Goal: Task Accomplishment & Management: Complete application form

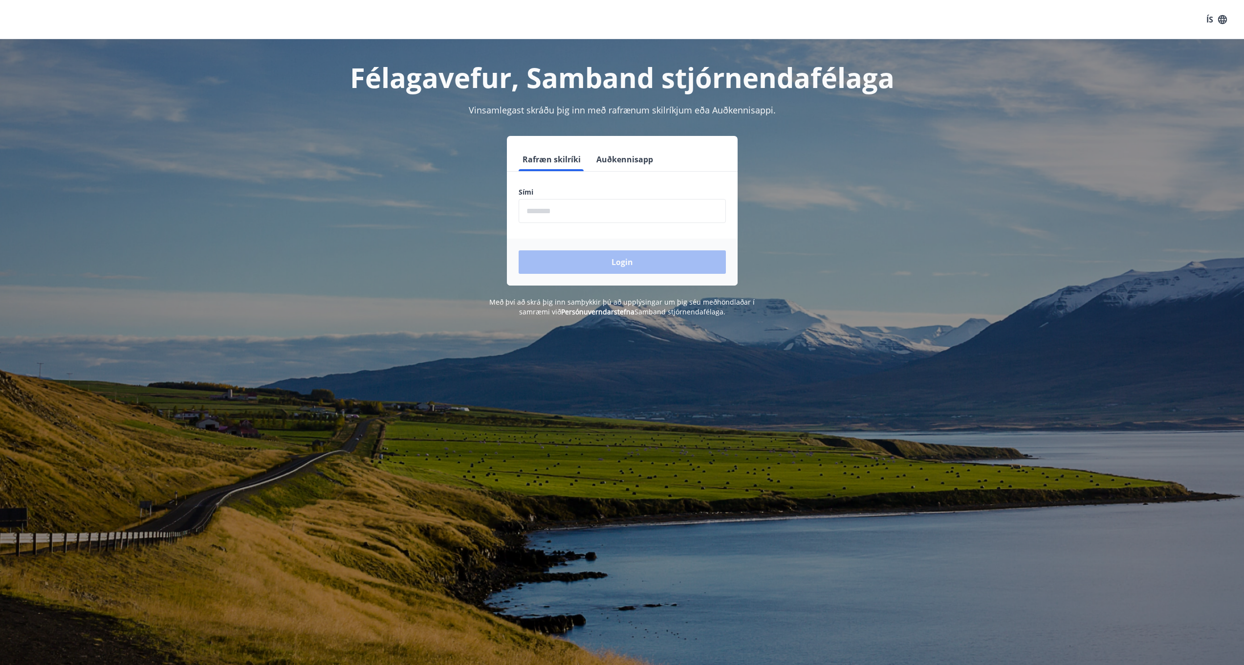
click at [549, 211] on input "phone" at bounding box center [622, 211] width 207 height 24
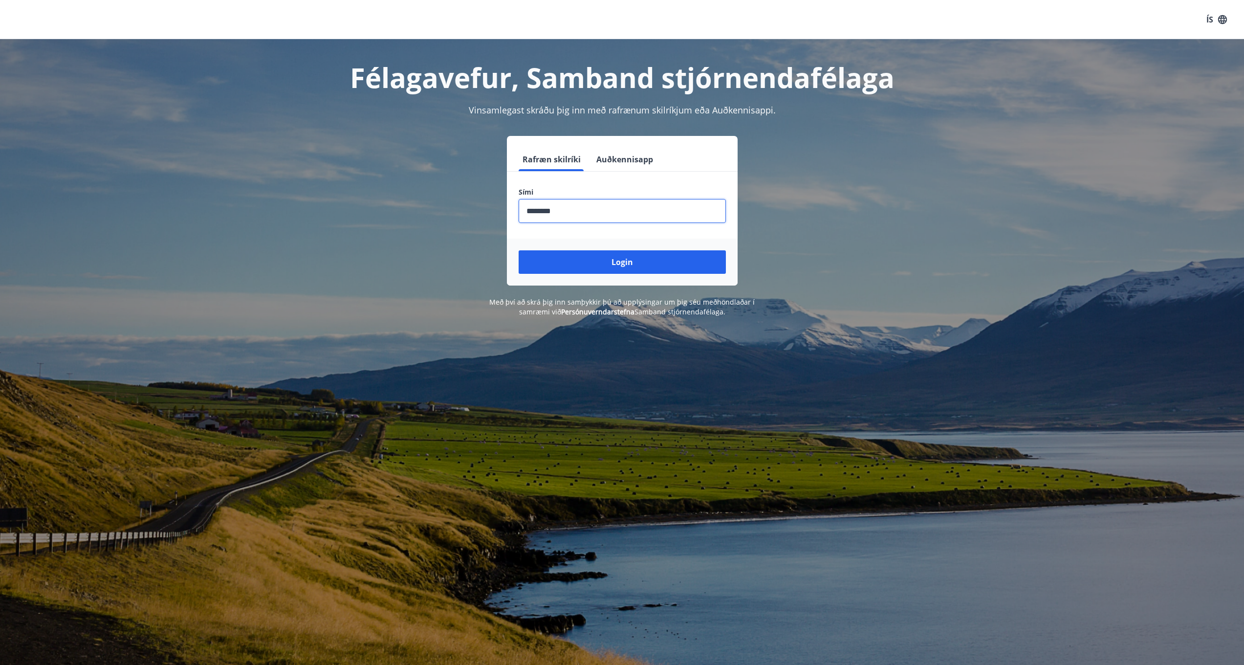
type input "********"
click at [622, 262] on button "Login" at bounding box center [622, 261] width 207 height 23
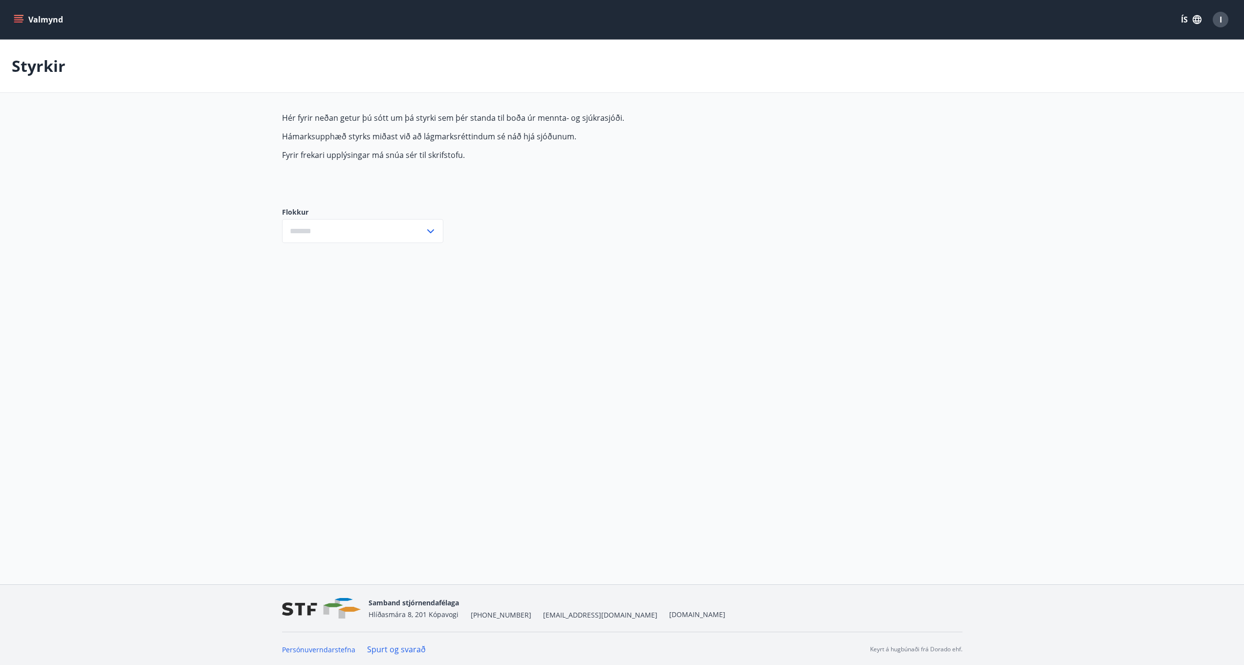
type input "***"
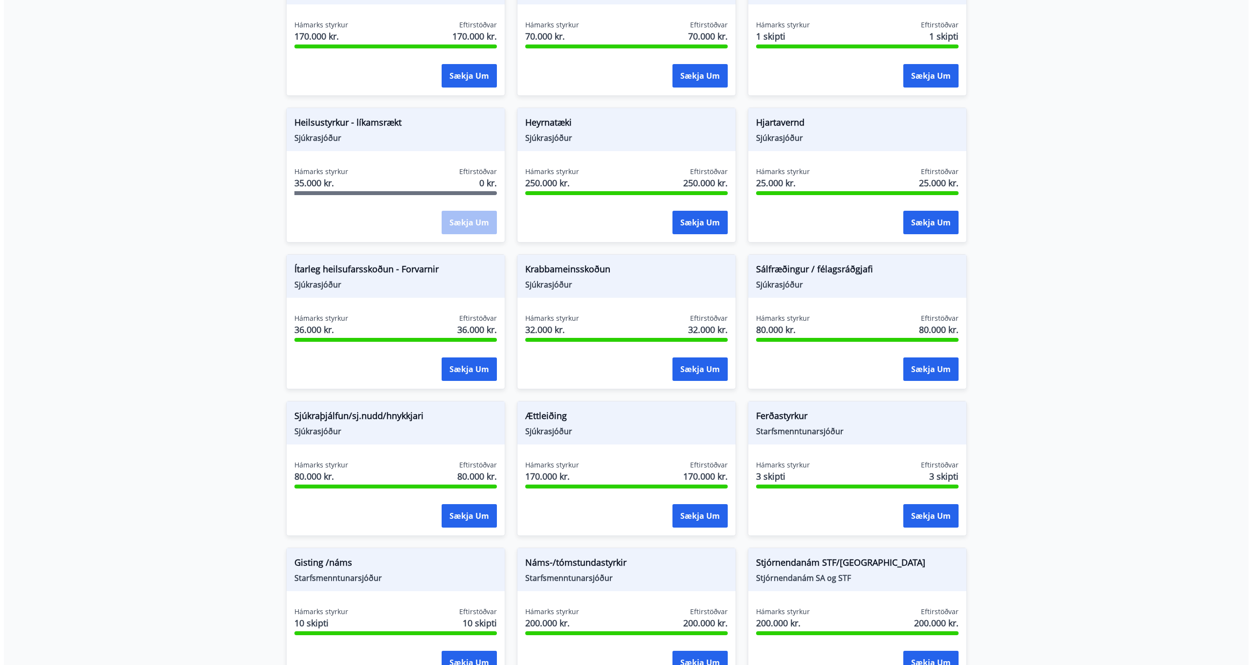
scroll to position [555, 0]
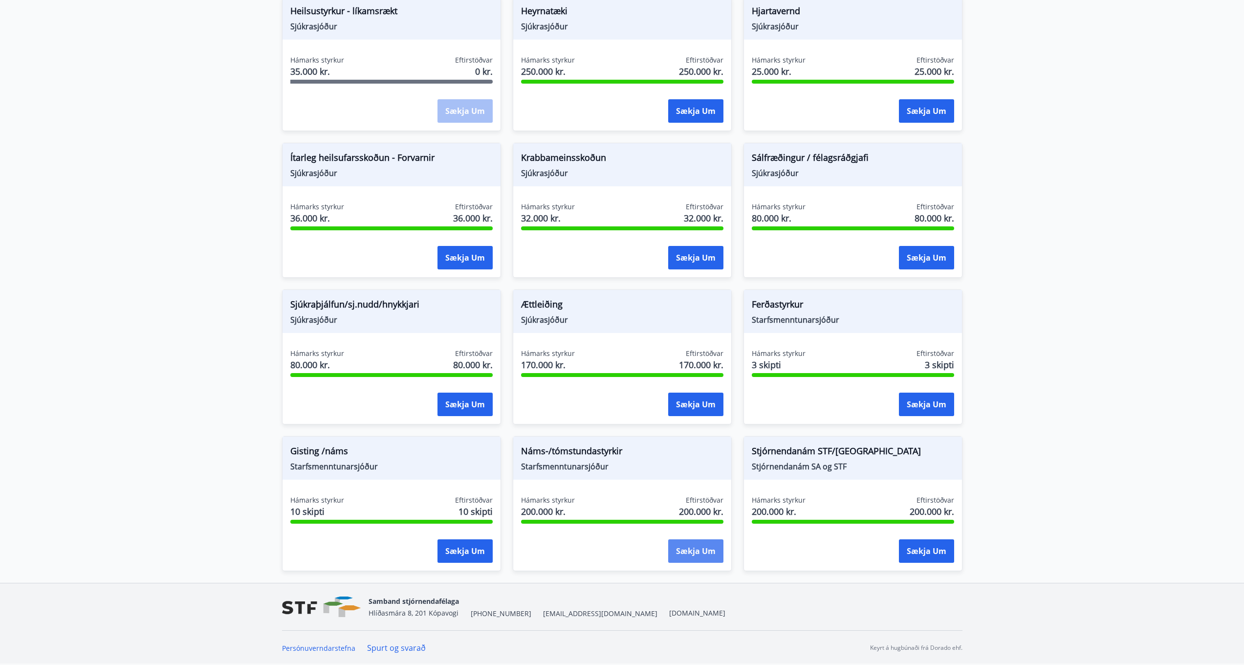
click at [696, 551] on button "Sækja um" at bounding box center [695, 550] width 55 height 23
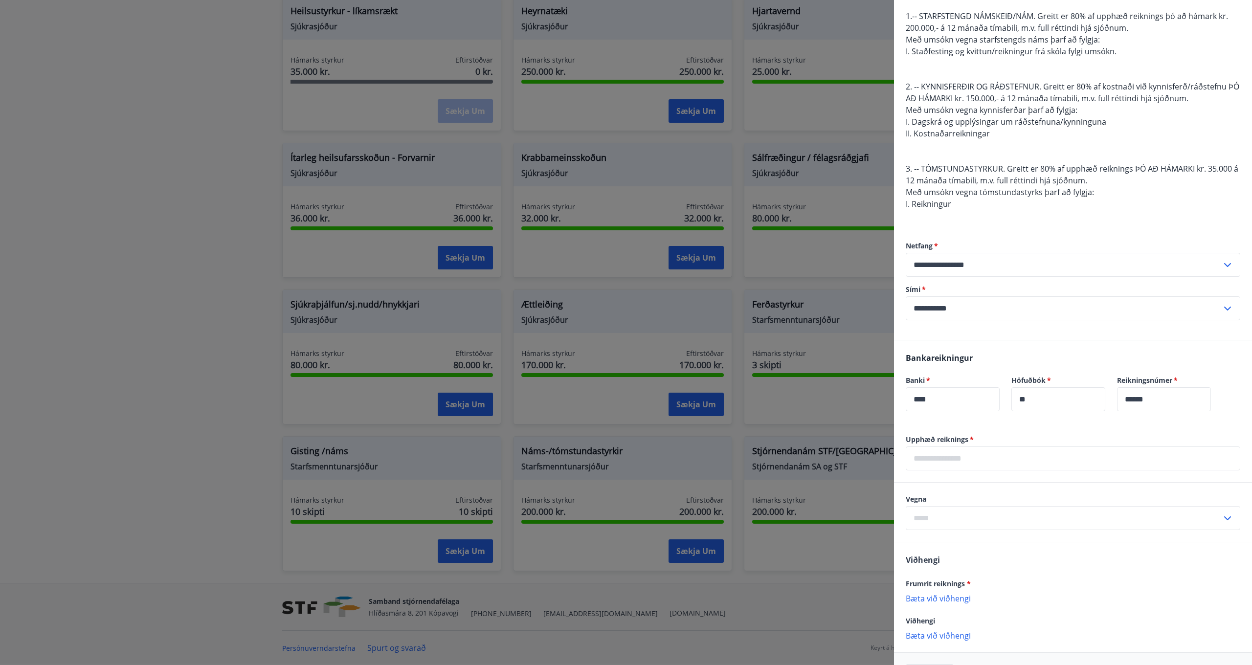
scroll to position [152, 0]
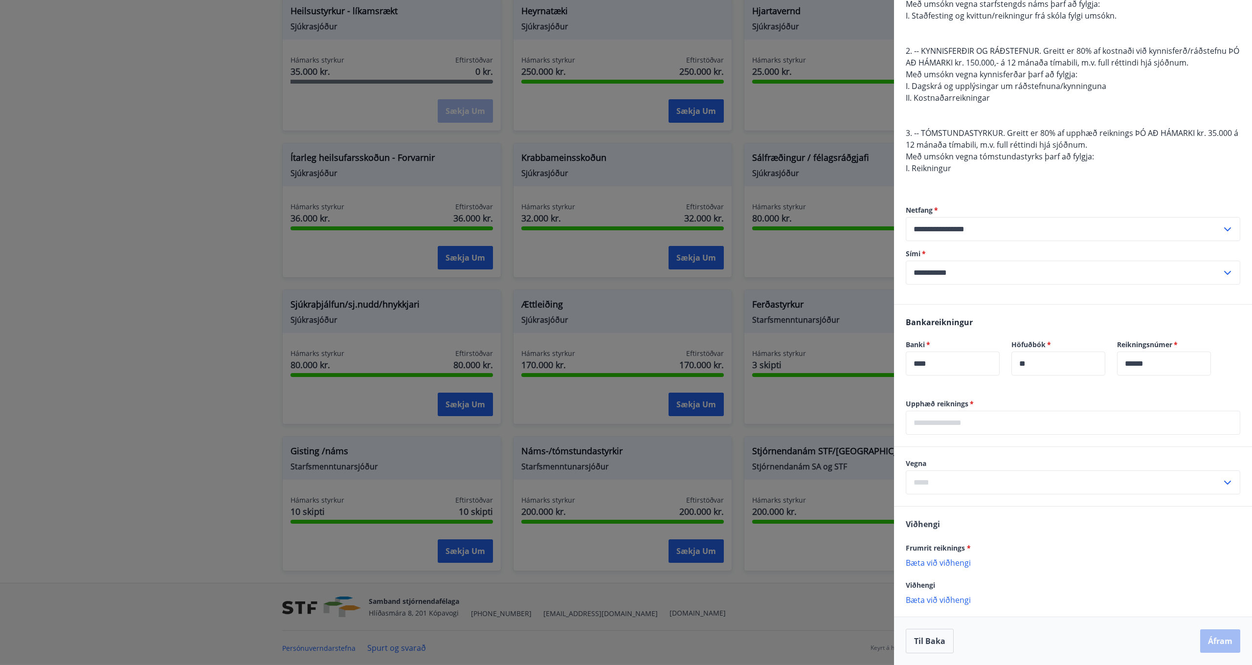
click at [1224, 483] on icon at bounding box center [1227, 483] width 7 height 4
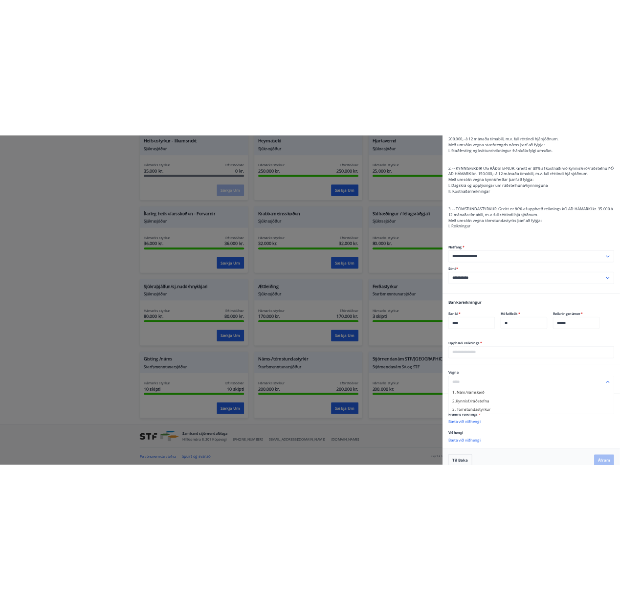
scroll to position [139, 0]
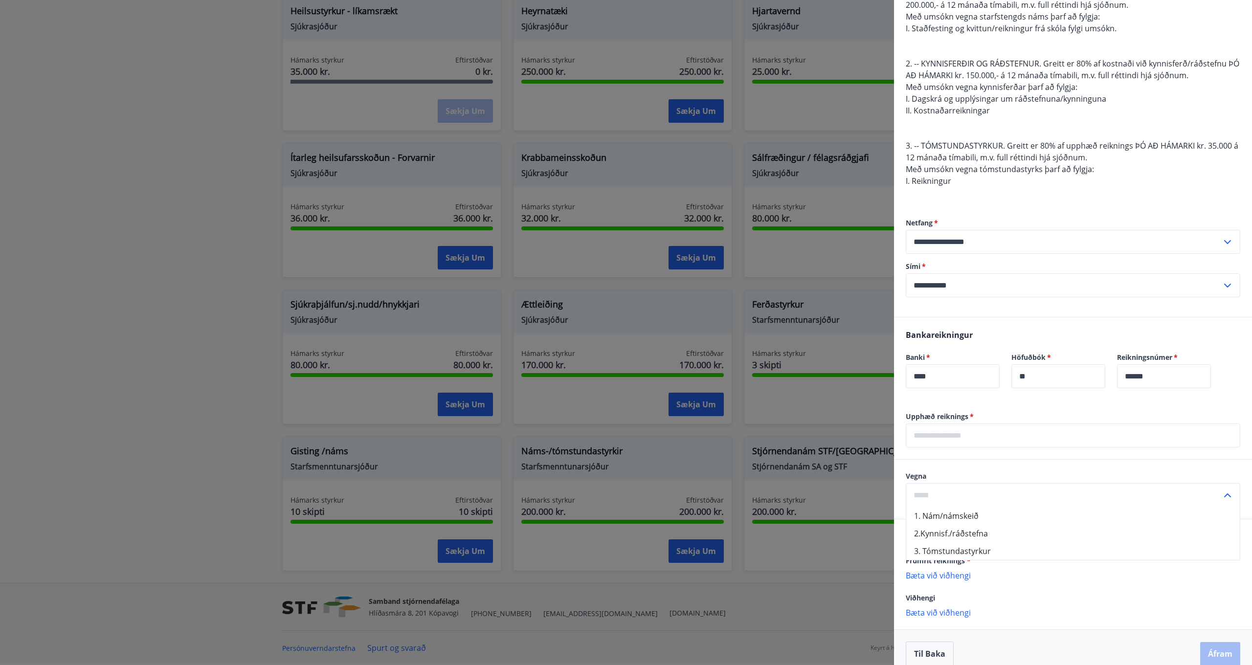
click at [982, 514] on li "1. Nám/námskeið" at bounding box center [1072, 516] width 333 height 18
type input "**********"
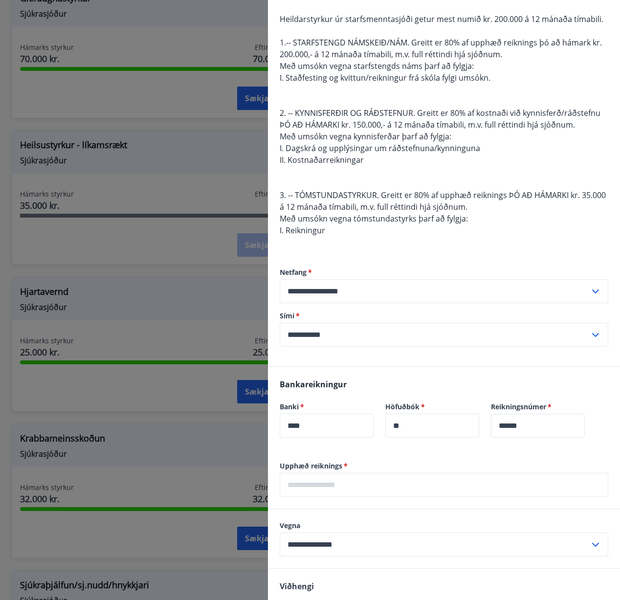
scroll to position [227, 0]
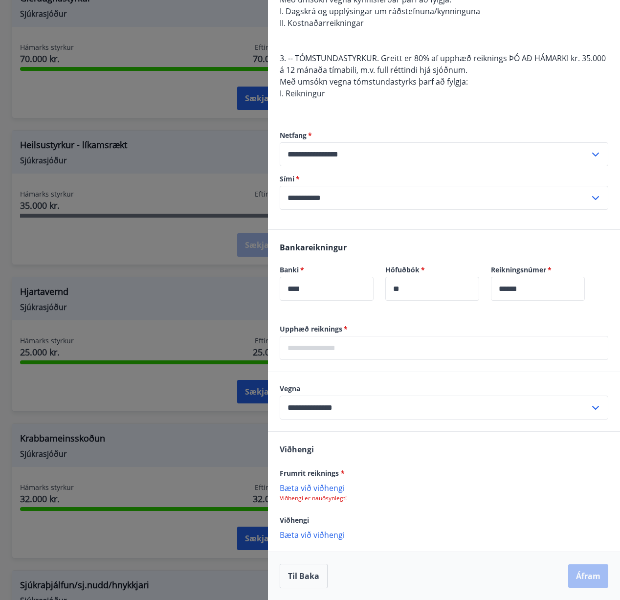
click at [311, 489] on p "Bæta við viðhengi" at bounding box center [444, 488] width 329 height 10
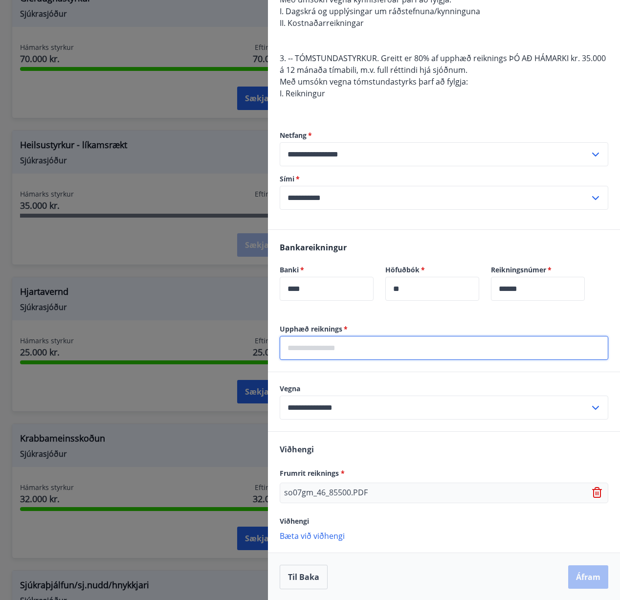
click at [319, 348] on input "text" at bounding box center [444, 348] width 329 height 24
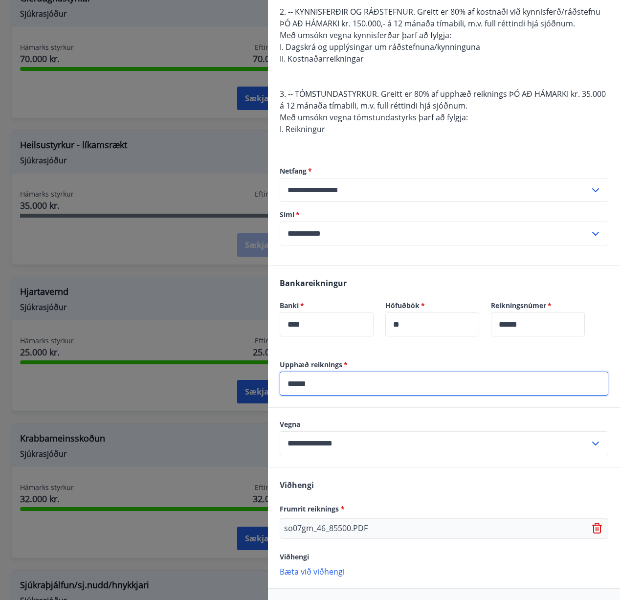
scroll to position [228, 0]
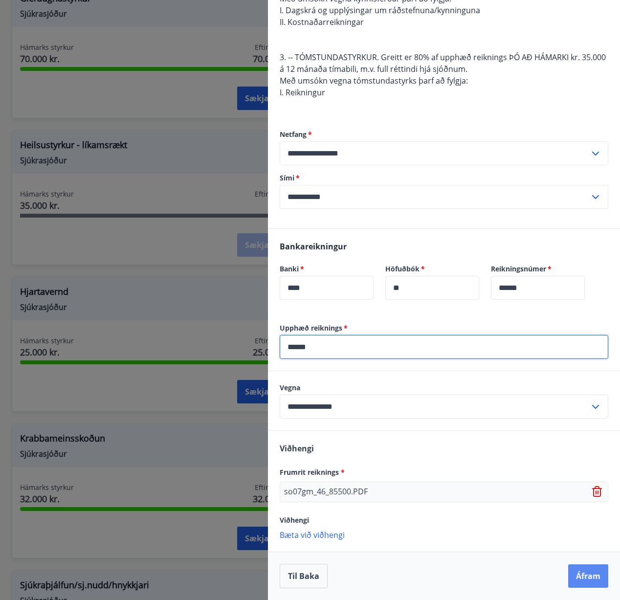
type input "******"
click at [584, 577] on button "Áfram" at bounding box center [588, 575] width 40 height 23
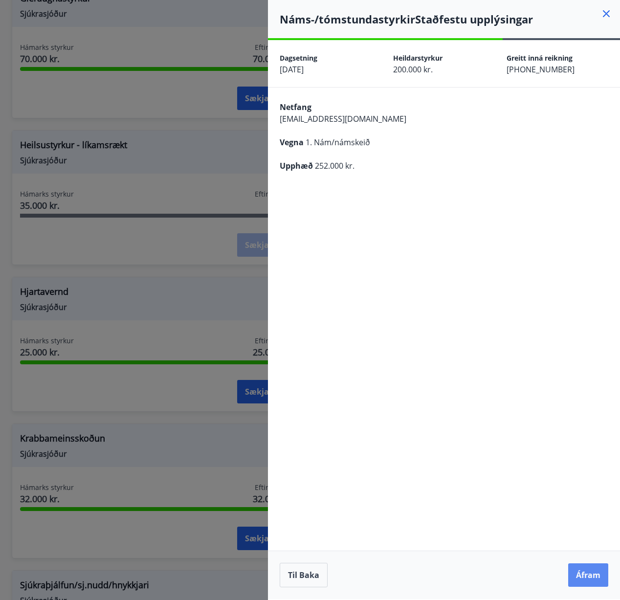
scroll to position [0, 0]
click at [593, 576] on button "Áfram" at bounding box center [588, 574] width 40 height 23
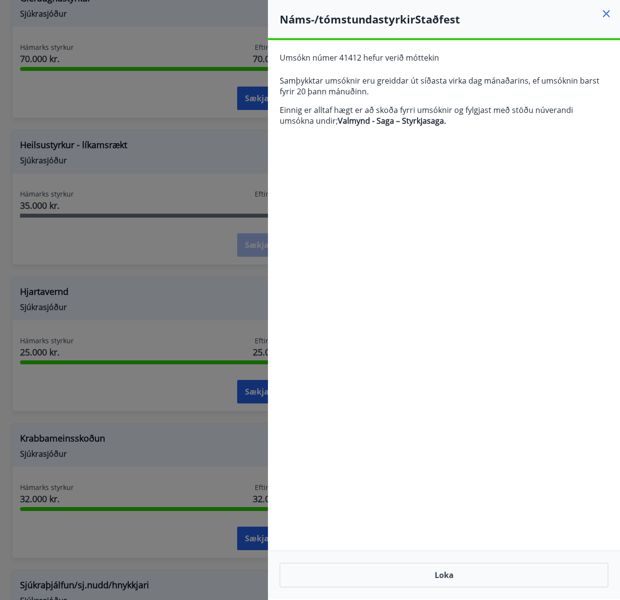
click at [225, 133] on div at bounding box center [310, 300] width 620 height 600
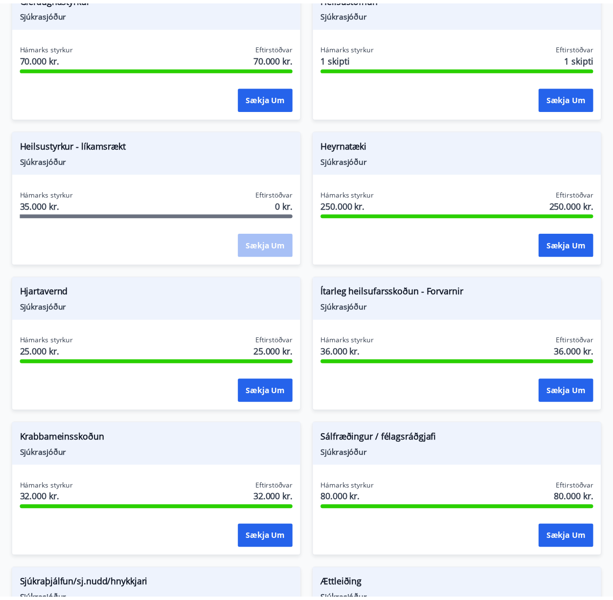
scroll to position [1048, 0]
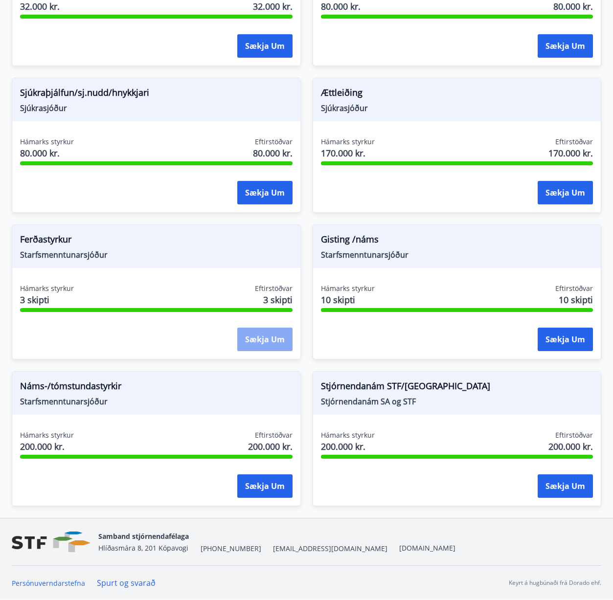
click at [262, 339] on button "Sækja um" at bounding box center [264, 339] width 55 height 23
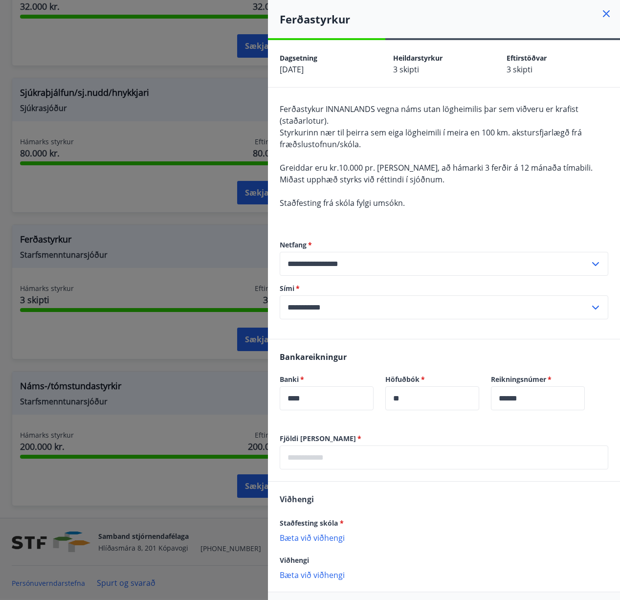
click at [601, 15] on icon at bounding box center [606, 14] width 12 height 12
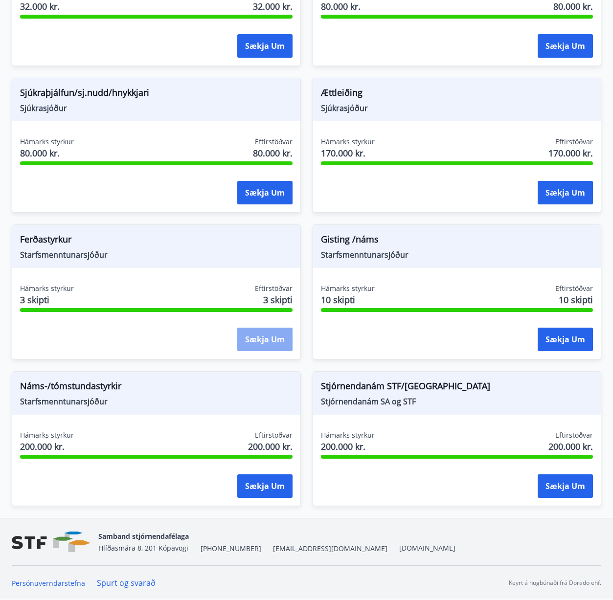
click at [264, 335] on button "Sækja um" at bounding box center [264, 339] width 55 height 23
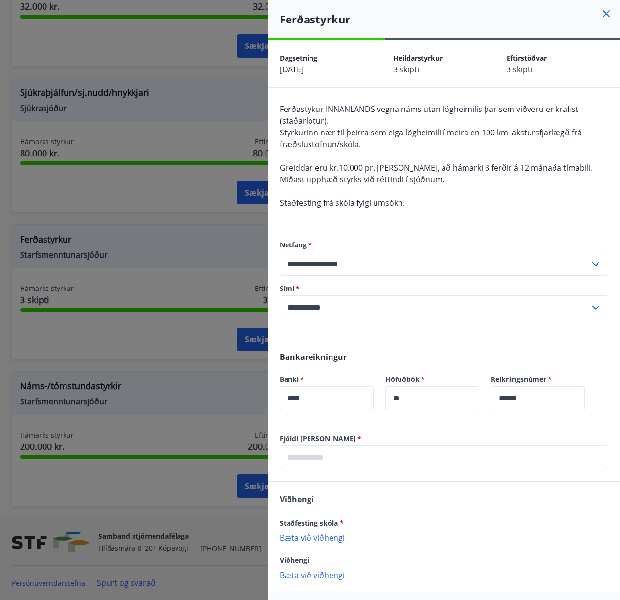
click at [601, 14] on icon at bounding box center [606, 14] width 12 height 12
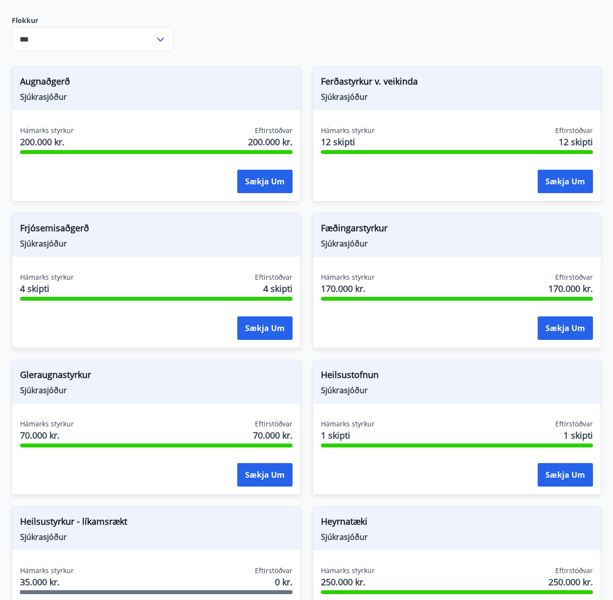
scroll to position [242, 0]
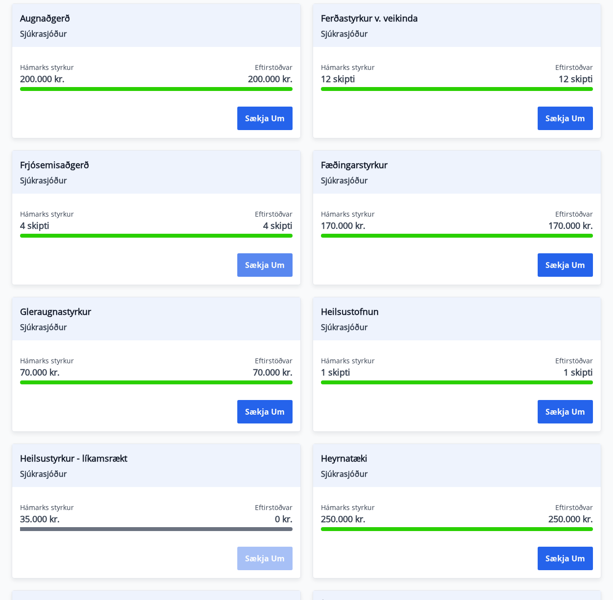
click at [269, 266] on button "Sækja um" at bounding box center [264, 264] width 55 height 23
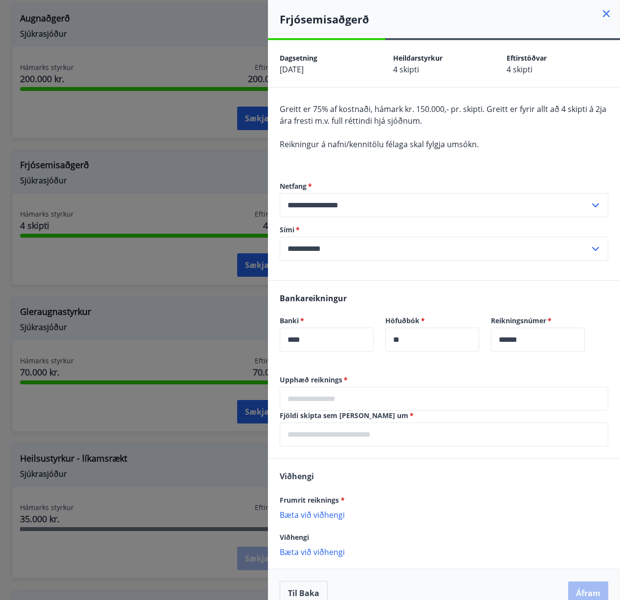
click at [220, 173] on div at bounding box center [310, 300] width 620 height 600
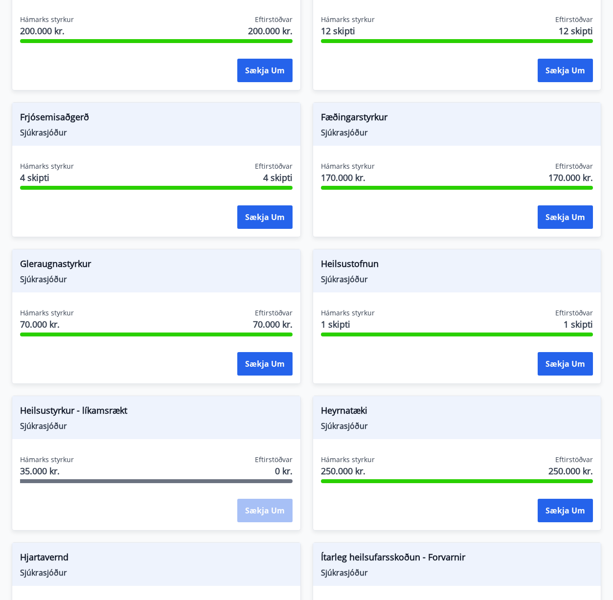
scroll to position [294, 0]
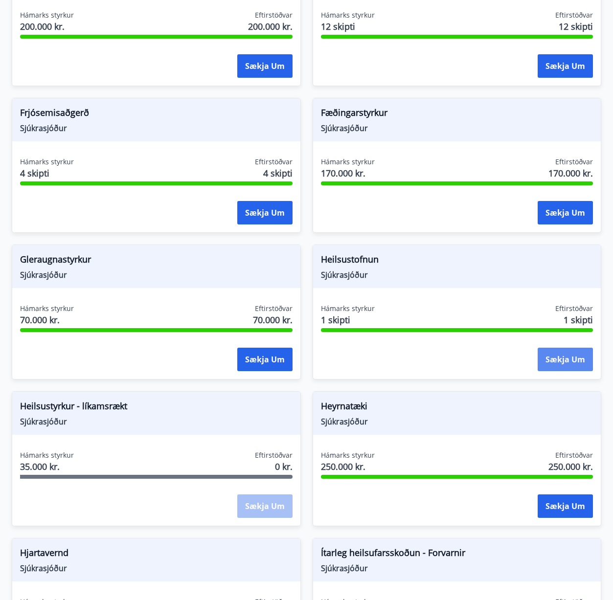
click at [560, 362] on button "Sækja um" at bounding box center [564, 359] width 55 height 23
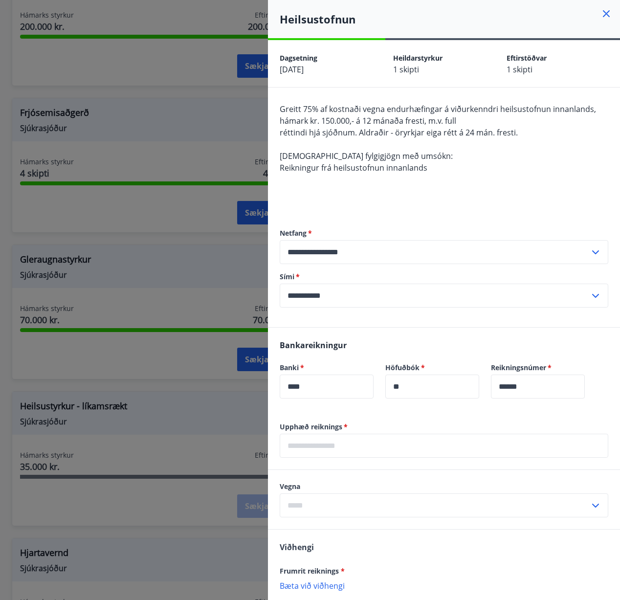
click at [126, 208] on div at bounding box center [310, 300] width 620 height 600
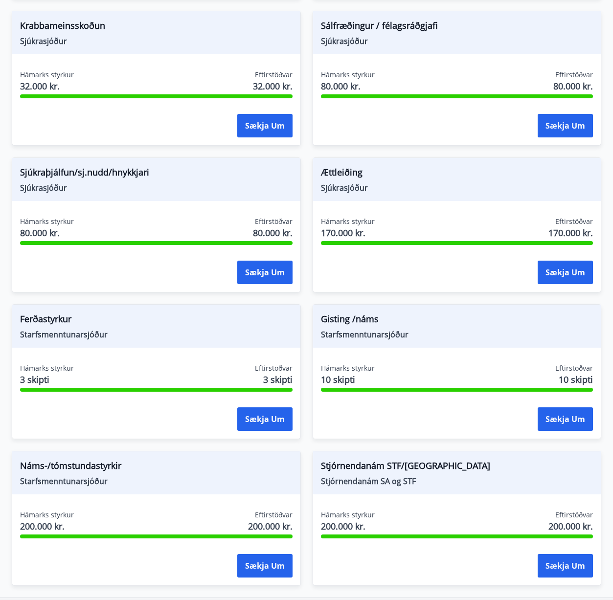
scroll to position [1048, 0]
